Goal: Entertainment & Leisure: Consume media (video, audio)

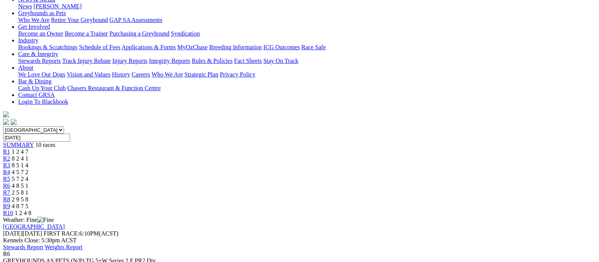
scroll to position [94, 0]
